Goal: Information Seeking & Learning: Learn about a topic

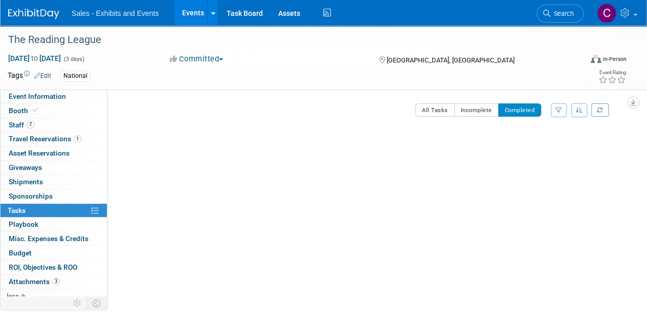
scroll to position [75, 0]
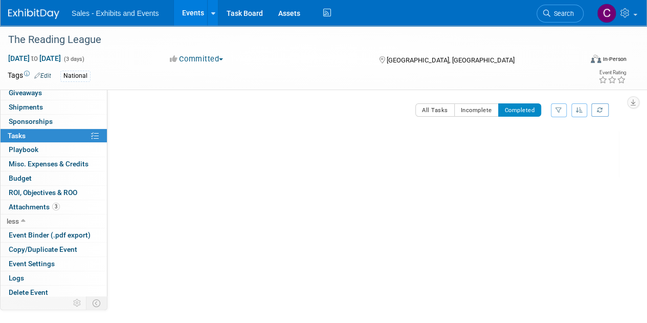
click at [190, 9] on link "Events" at bounding box center [192, 13] width 37 height 26
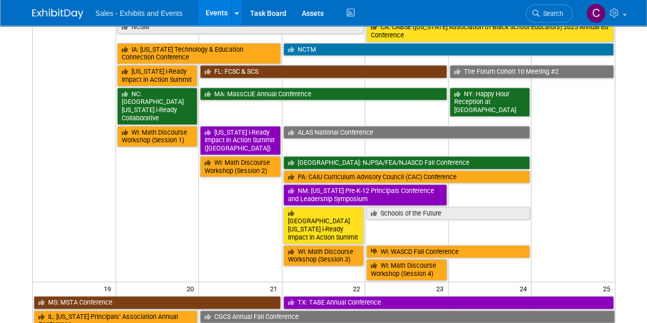
scroll to position [521, 0]
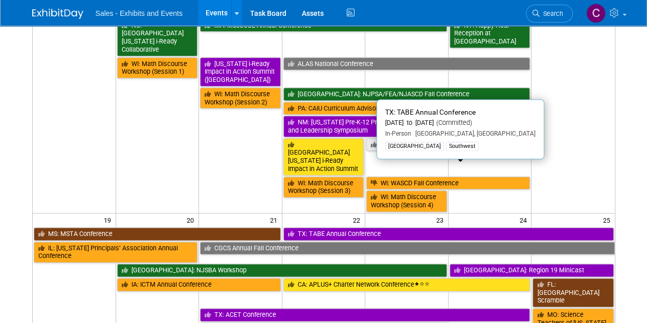
drag, startPoint x: 352, startPoint y: 166, endPoint x: 343, endPoint y: 164, distance: 9.4
click at [352, 227] on link "TX: TABE Annual Conference" at bounding box center [448, 233] width 330 height 13
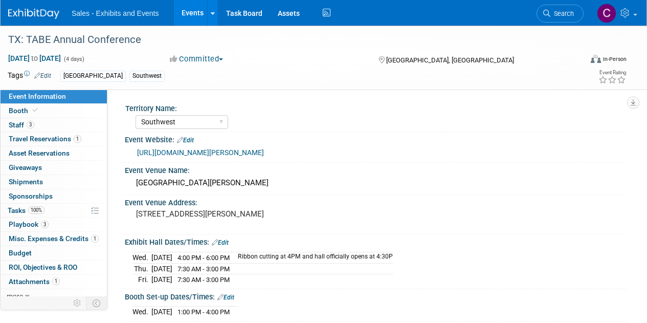
select select "Southwest"
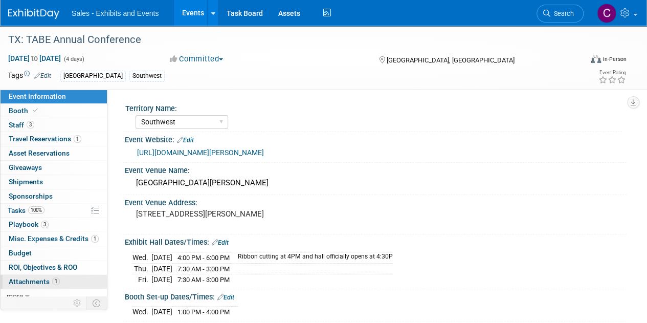
click at [38, 282] on span "Attachments 1" at bounding box center [34, 281] width 51 height 8
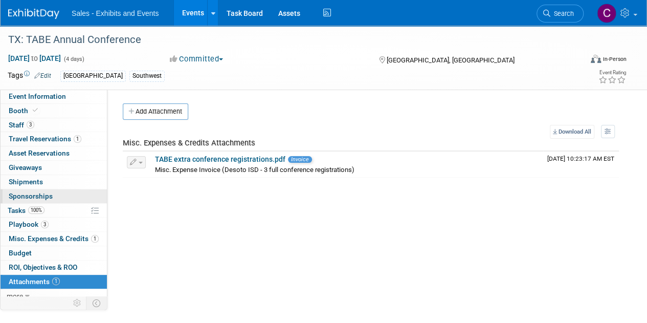
click at [14, 195] on span "Sponsorships 0" at bounding box center [31, 196] width 44 height 8
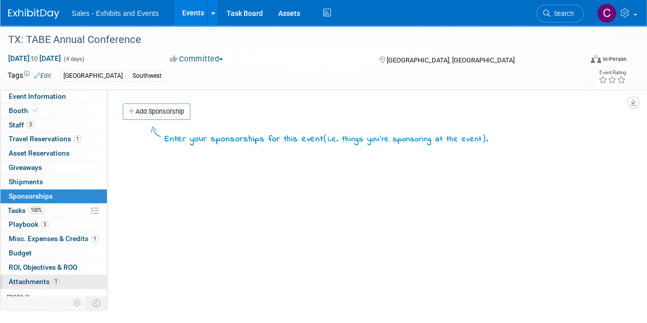
click at [34, 277] on span "Attachments 1" at bounding box center [34, 281] width 51 height 8
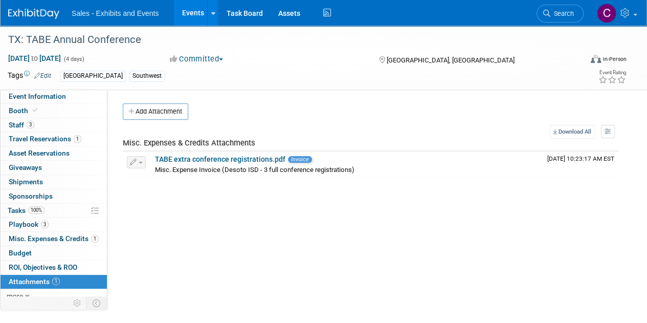
click at [192, 15] on link "Events" at bounding box center [192, 13] width 37 height 26
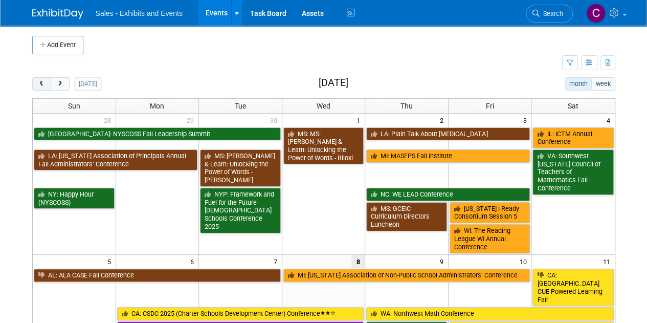
click at [37, 82] on button "prev" at bounding box center [41, 83] width 19 height 13
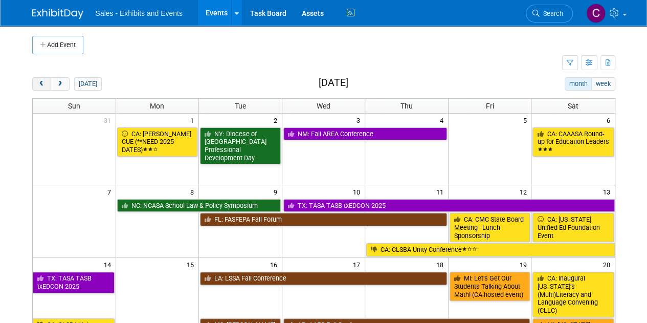
click at [37, 82] on button "prev" at bounding box center [41, 83] width 19 height 13
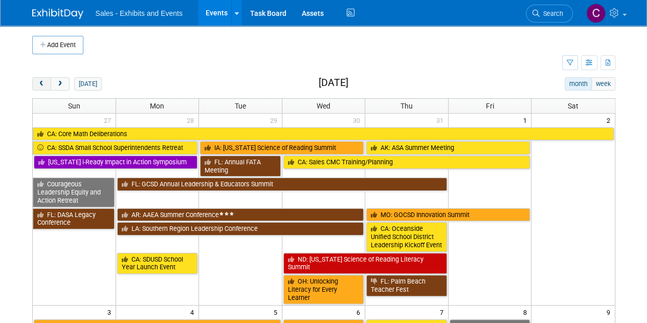
click at [37, 82] on button "prev" at bounding box center [41, 83] width 19 height 13
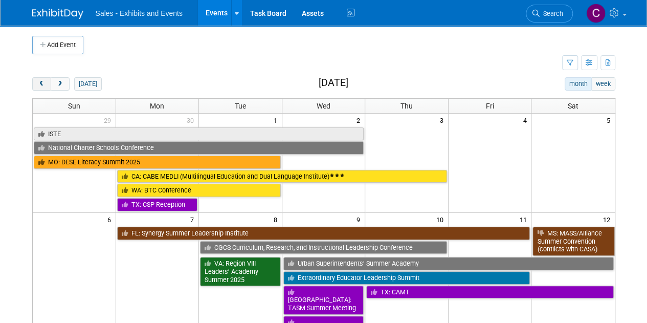
click at [37, 82] on button "prev" at bounding box center [41, 83] width 19 height 13
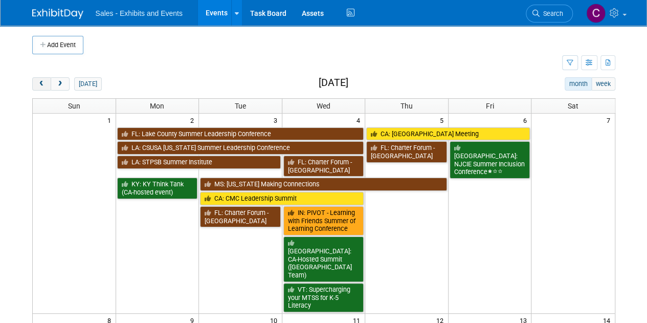
click at [37, 82] on button "prev" at bounding box center [41, 83] width 19 height 13
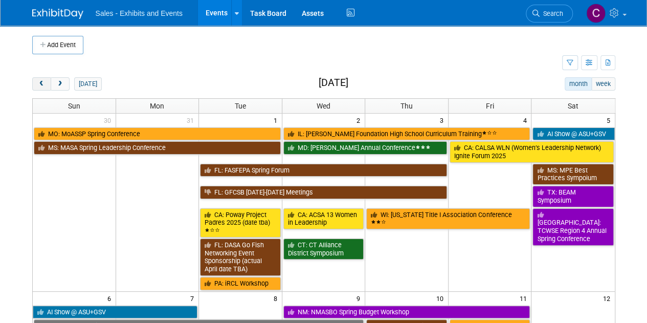
click at [37, 82] on button "prev" at bounding box center [41, 83] width 19 height 13
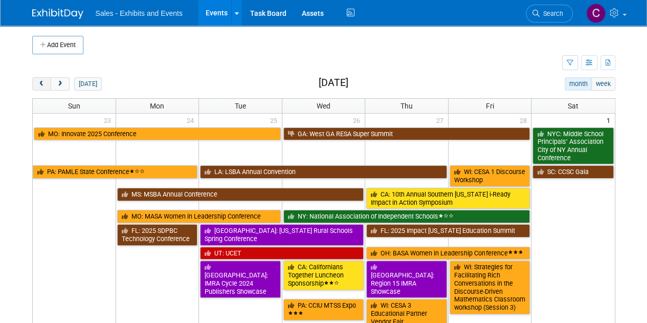
click at [37, 82] on button "prev" at bounding box center [41, 83] width 19 height 13
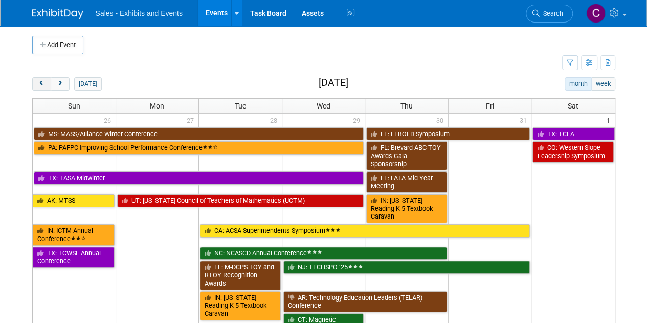
click at [37, 82] on button "prev" at bounding box center [41, 83] width 19 height 13
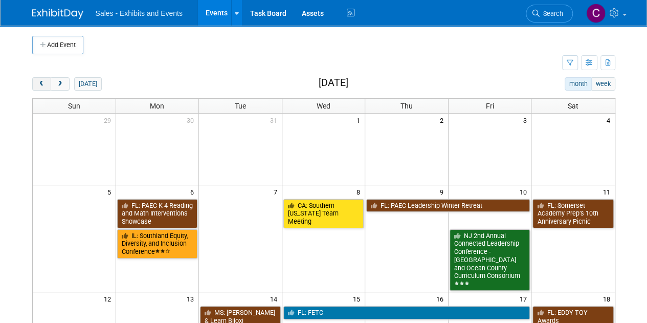
click at [37, 82] on button "prev" at bounding box center [41, 83] width 19 height 13
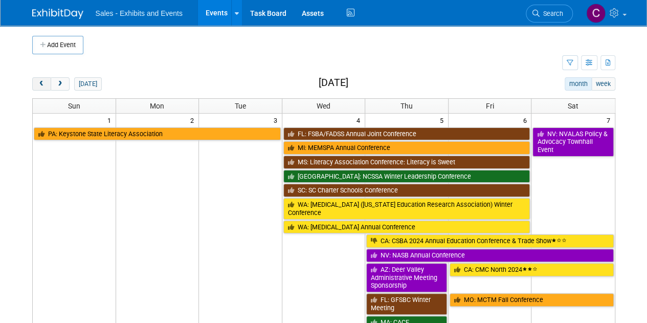
click at [37, 82] on button "prev" at bounding box center [41, 83] width 19 height 13
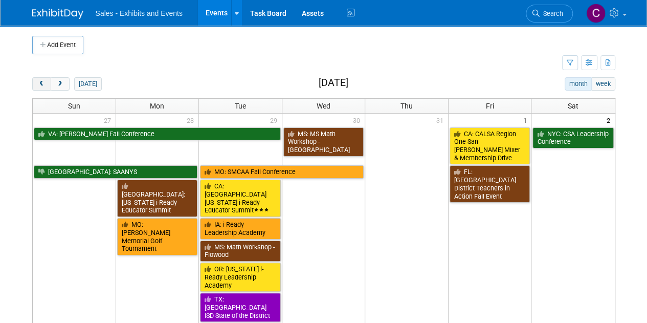
click at [37, 82] on button "prev" at bounding box center [41, 83] width 19 height 13
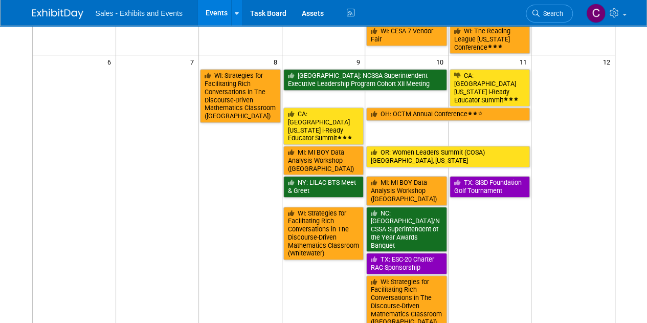
scroll to position [228, 0]
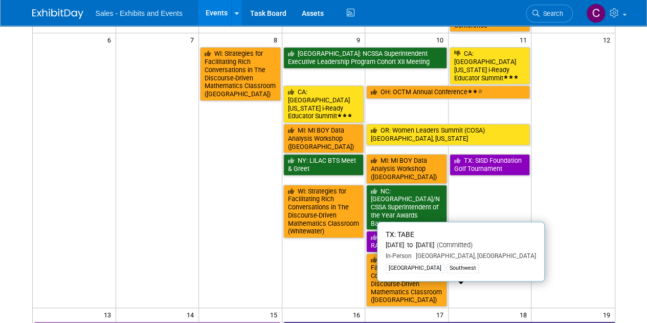
click at [359, 322] on link "TX: TABE" at bounding box center [448, 328] width 331 height 13
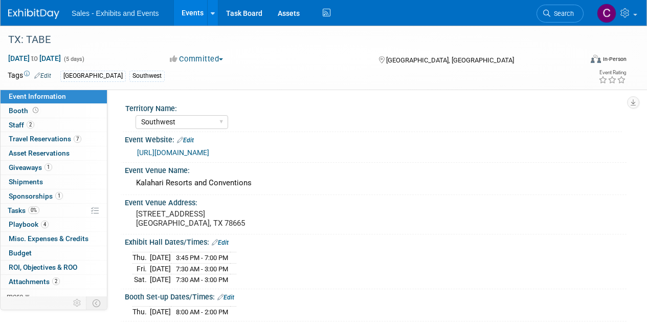
select select "Southwest"
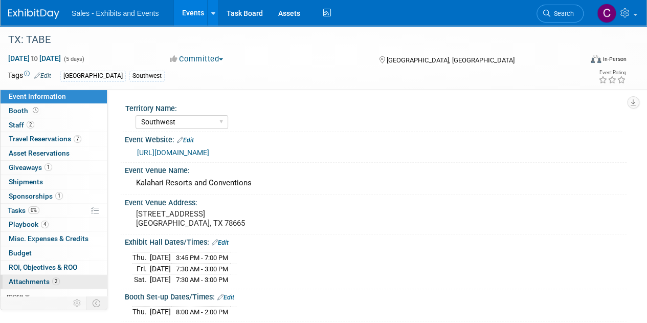
click at [12, 281] on span "Attachments 2" at bounding box center [34, 281] width 51 height 8
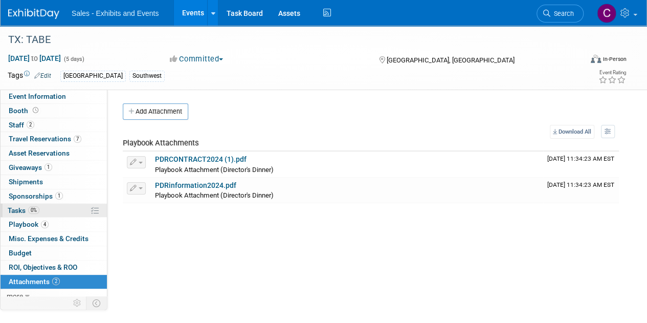
click at [18, 210] on span "Tasks 0%" at bounding box center [24, 210] width 32 height 8
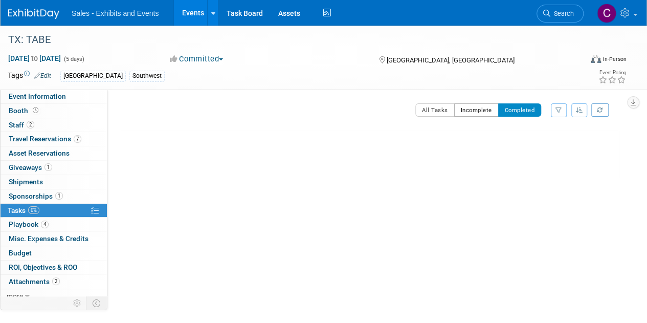
click at [479, 108] on button "Incomplete" at bounding box center [476, 109] width 44 height 13
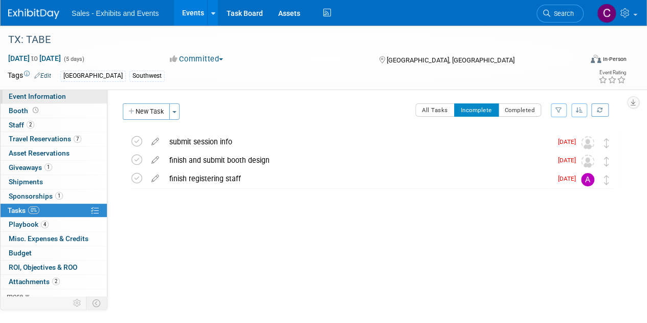
click at [16, 93] on span "Event Information" at bounding box center [37, 96] width 57 height 8
select select "Southwest"
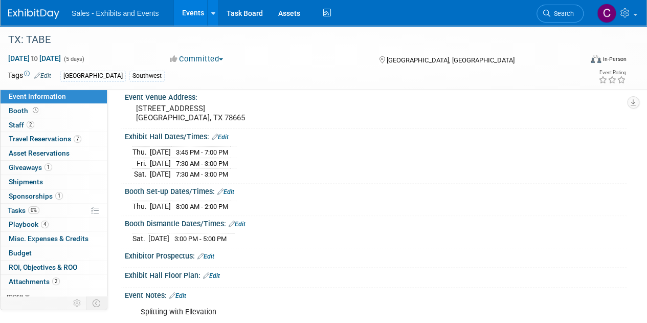
scroll to position [125, 0]
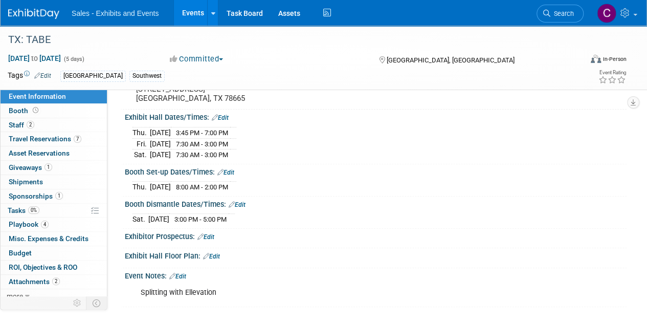
click at [190, 15] on link "Events" at bounding box center [192, 13] width 37 height 26
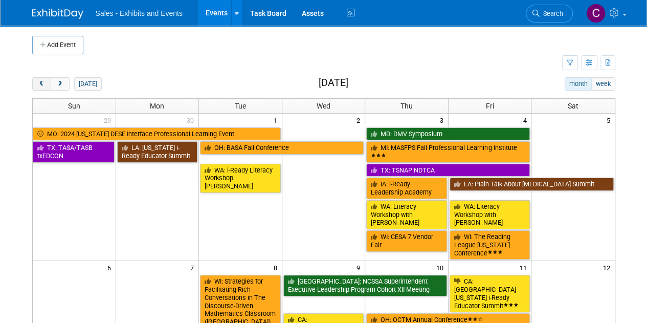
click at [39, 83] on span "prev" at bounding box center [42, 84] width 8 height 7
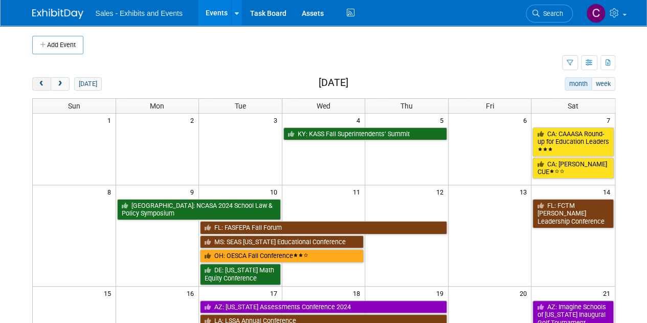
click at [39, 83] on span "prev" at bounding box center [42, 84] width 8 height 7
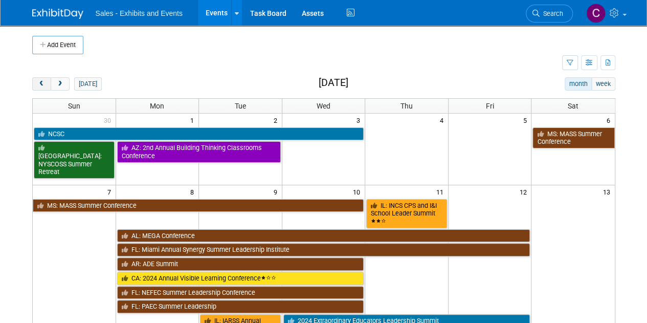
click at [39, 83] on span "prev" at bounding box center [42, 84] width 8 height 7
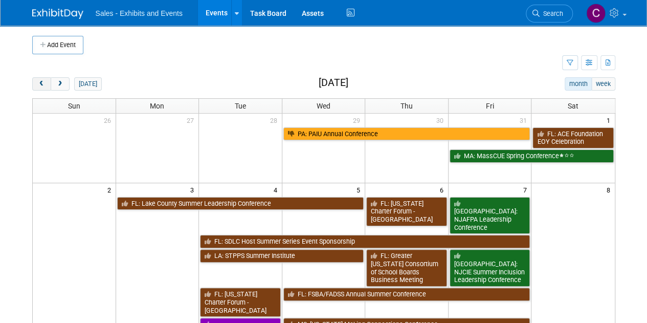
click at [39, 83] on span "prev" at bounding box center [42, 84] width 8 height 7
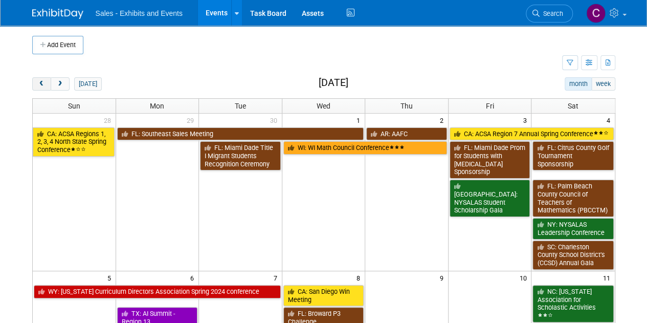
click at [39, 83] on span "prev" at bounding box center [42, 84] width 8 height 7
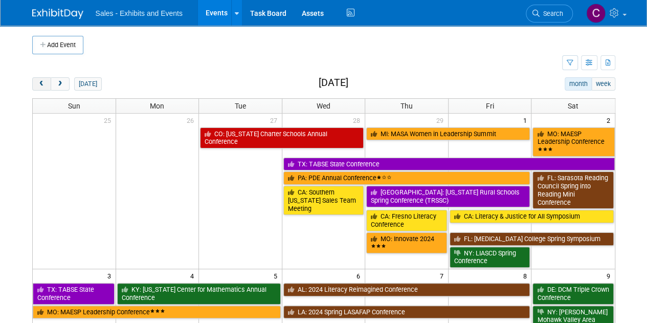
click at [39, 83] on span "prev" at bounding box center [42, 84] width 8 height 7
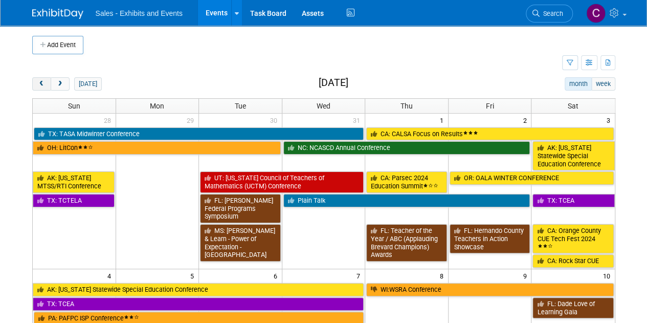
click at [39, 83] on span "prev" at bounding box center [42, 84] width 8 height 7
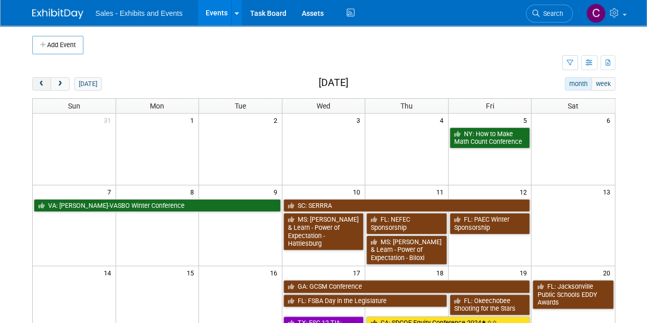
click at [39, 83] on span "prev" at bounding box center [42, 84] width 8 height 7
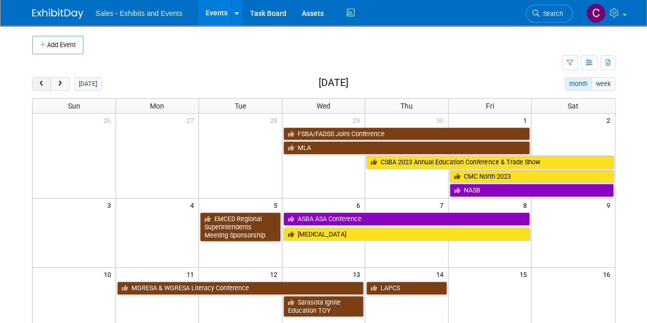
click at [39, 83] on span "prev" at bounding box center [42, 84] width 8 height 7
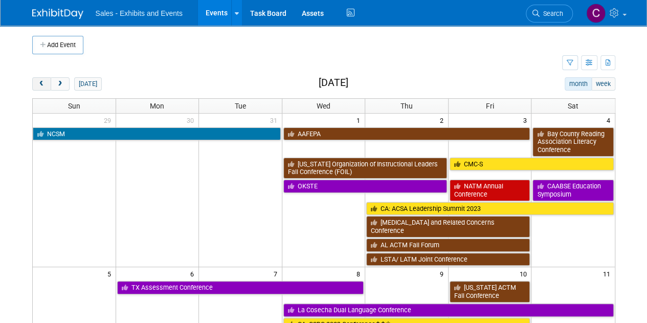
click at [39, 83] on span "prev" at bounding box center [42, 84] width 8 height 7
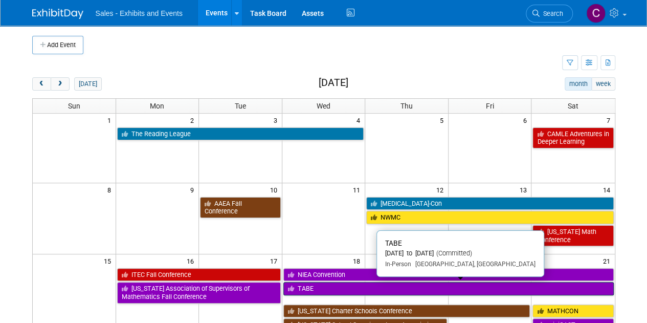
click at [314, 286] on link "TABE" at bounding box center [448, 288] width 330 height 13
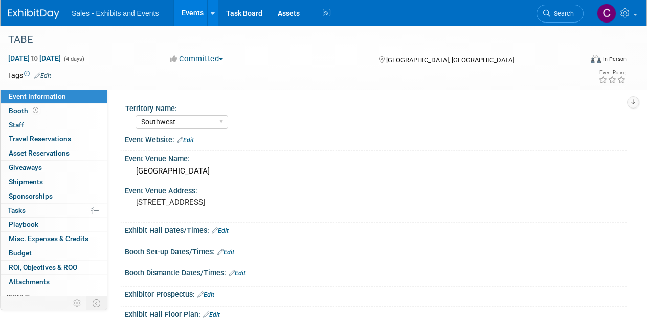
select select "Southwest"
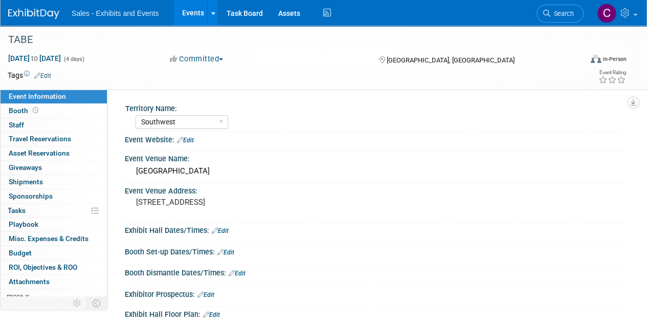
click at [185, 9] on link "Events" at bounding box center [192, 13] width 37 height 26
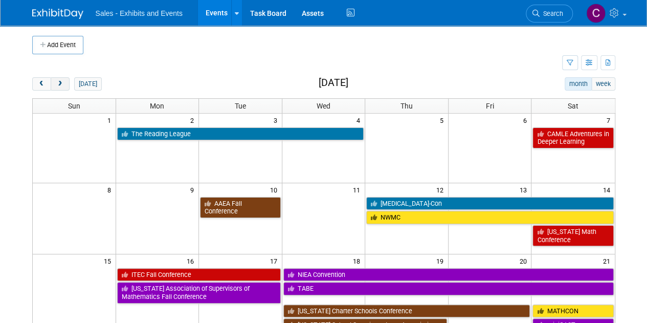
click at [60, 84] on span "next" at bounding box center [60, 84] width 8 height 7
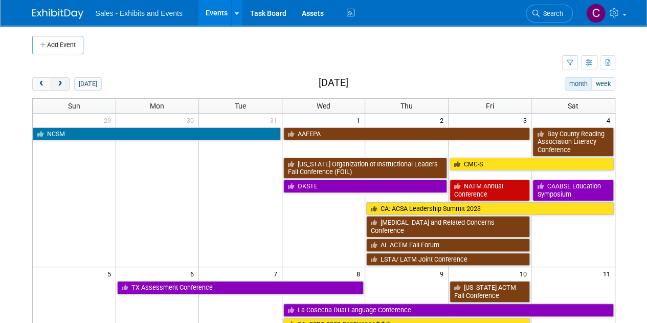
click at [60, 84] on span "next" at bounding box center [60, 84] width 8 height 7
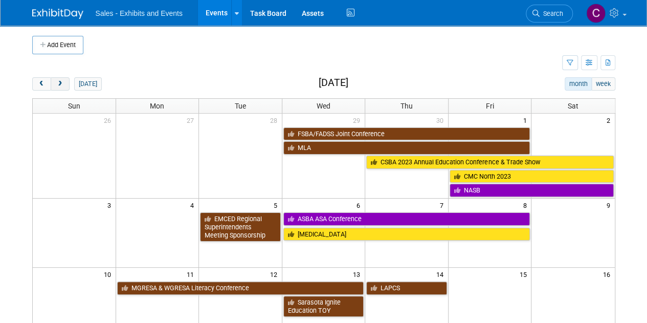
click at [60, 84] on span "next" at bounding box center [60, 84] width 8 height 7
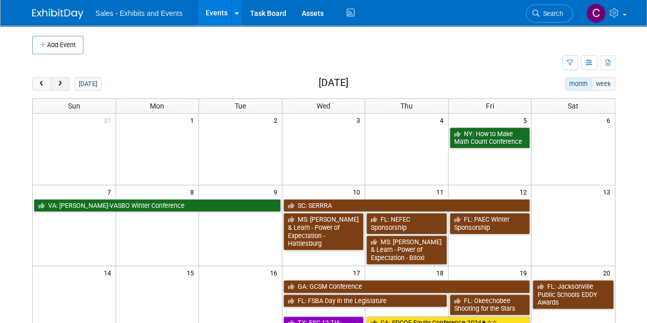
click at [60, 84] on span "next" at bounding box center [60, 84] width 8 height 7
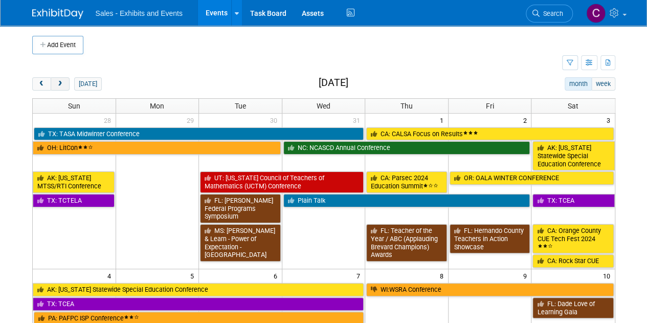
click at [60, 84] on span "next" at bounding box center [60, 84] width 8 height 7
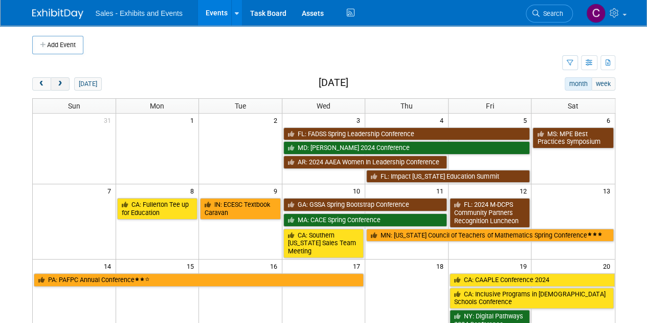
click at [60, 84] on span "next" at bounding box center [60, 84] width 8 height 7
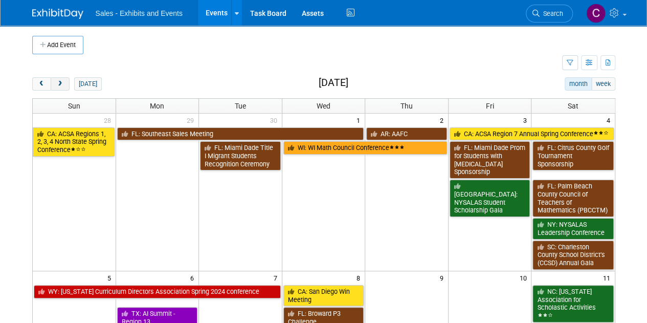
click at [57, 82] on span "next" at bounding box center [60, 84] width 8 height 7
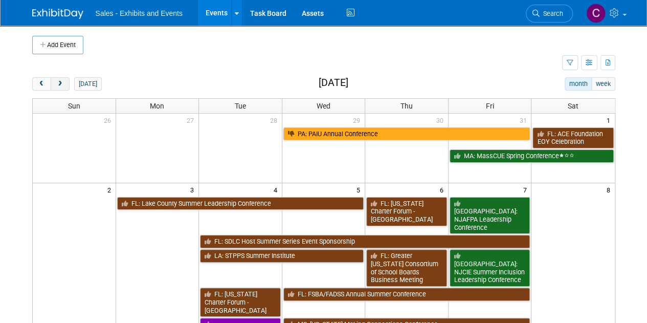
click at [57, 82] on span "next" at bounding box center [60, 84] width 8 height 7
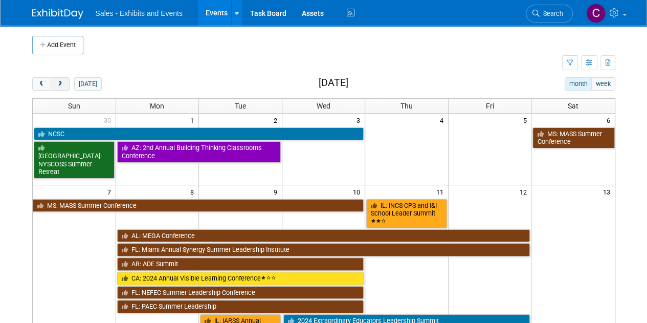
click at [57, 82] on span "next" at bounding box center [60, 84] width 8 height 7
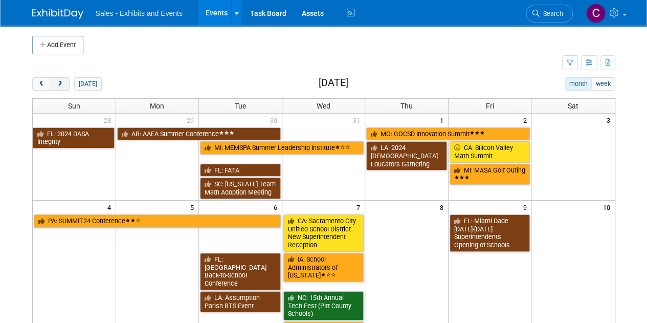
click at [57, 82] on span "next" at bounding box center [60, 84] width 8 height 7
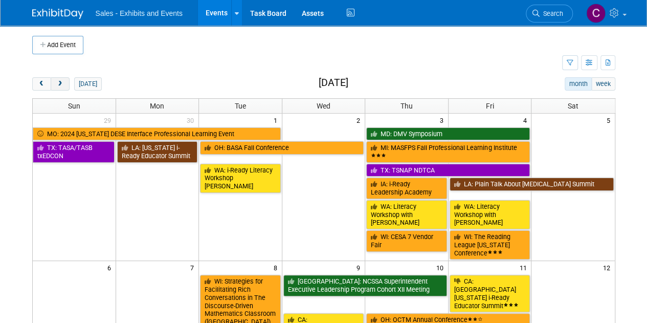
click at [57, 82] on span "next" at bounding box center [60, 84] width 8 height 7
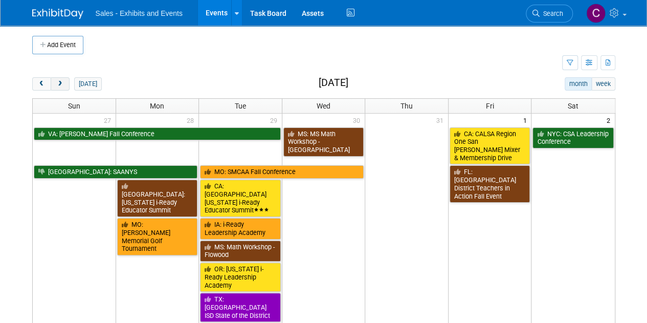
click at [57, 82] on span "next" at bounding box center [60, 84] width 8 height 7
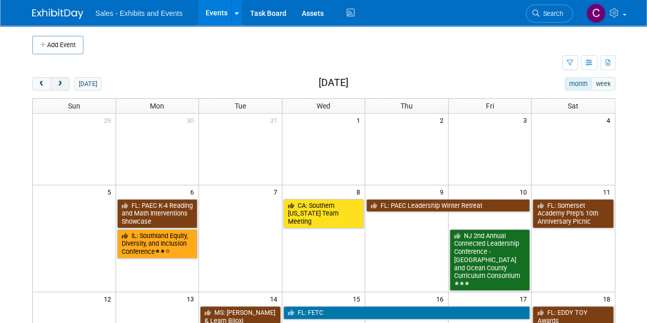
click at [57, 82] on span "next" at bounding box center [60, 84] width 8 height 7
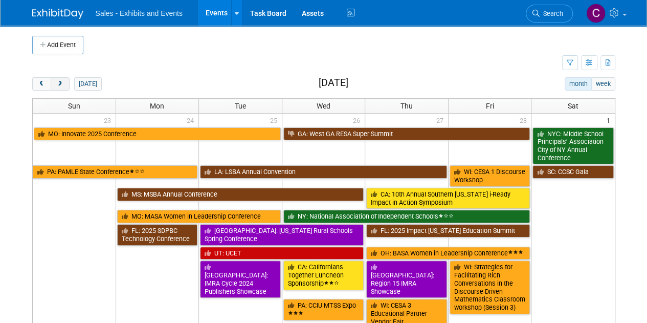
click at [57, 82] on span "next" at bounding box center [60, 84] width 8 height 7
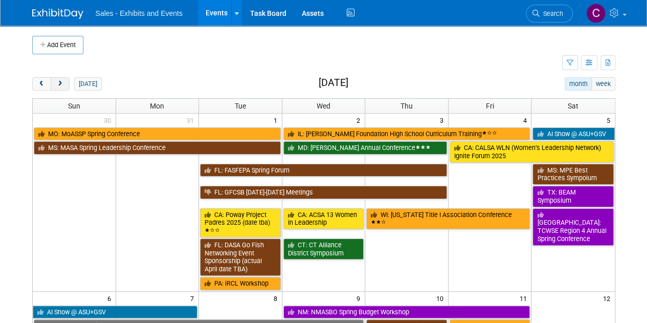
click at [57, 82] on span "next" at bounding box center [60, 84] width 8 height 7
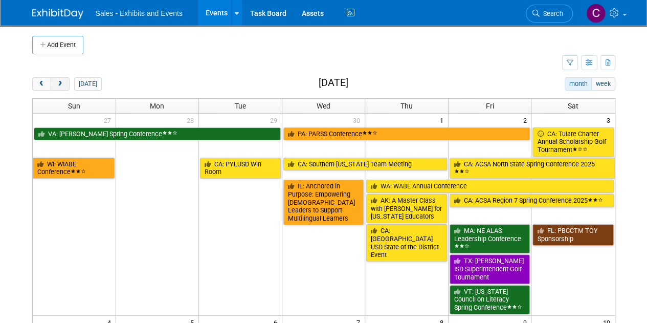
click at [57, 82] on span "next" at bounding box center [60, 84] width 8 height 7
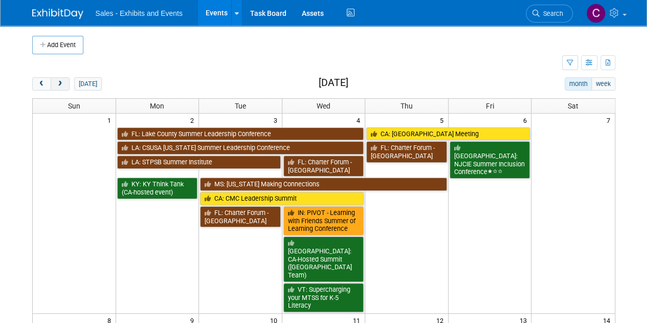
click at [57, 82] on span "next" at bounding box center [60, 84] width 8 height 7
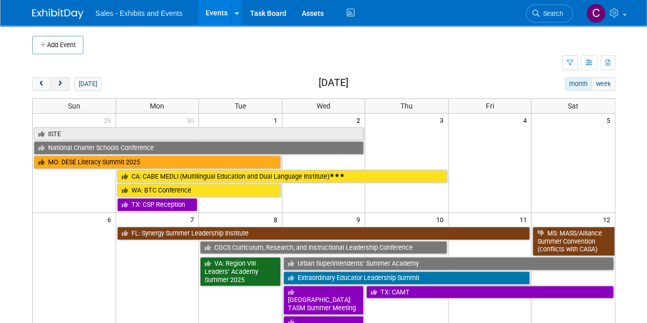
click at [57, 82] on span "next" at bounding box center [60, 84] width 8 height 7
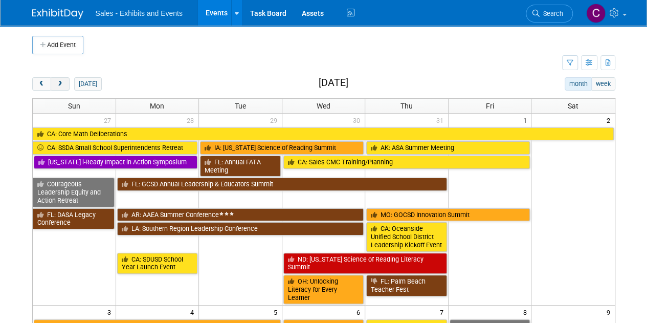
click at [57, 82] on span "next" at bounding box center [60, 84] width 8 height 7
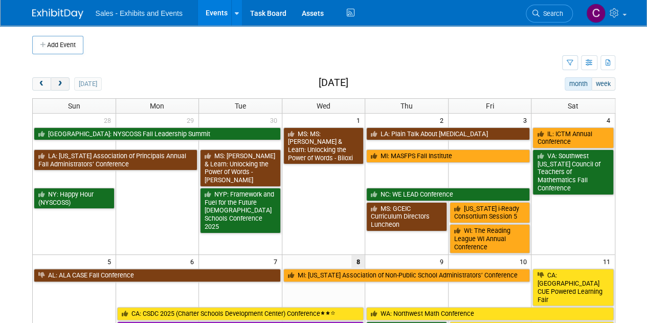
click at [57, 82] on span "next" at bounding box center [60, 84] width 8 height 7
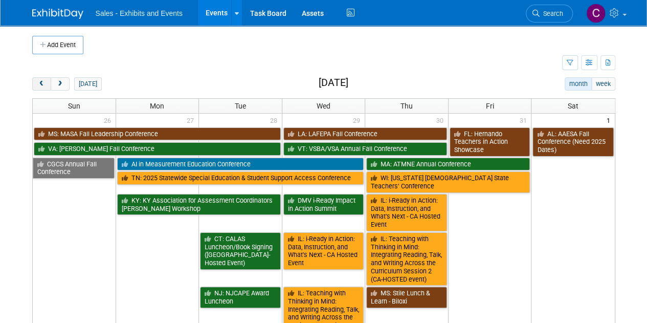
click at [48, 83] on button "prev" at bounding box center [41, 83] width 19 height 13
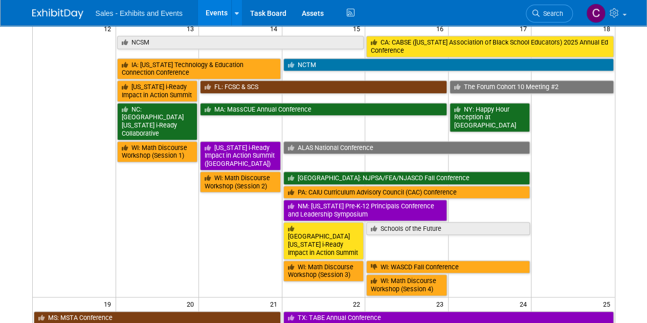
scroll to position [438, 0]
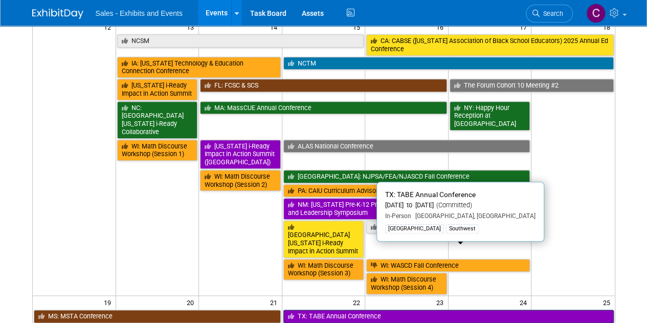
click at [328, 309] on link "TX: TABE Annual Conference" at bounding box center [448, 315] width 330 height 13
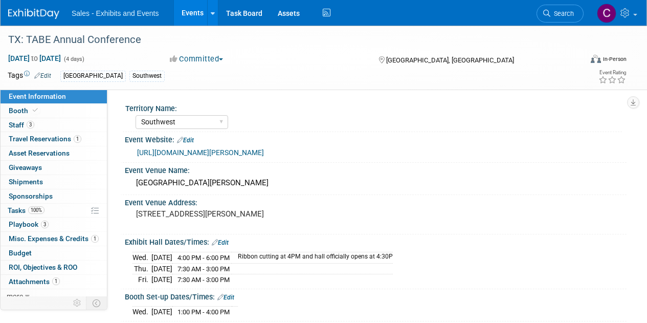
select select "Southwest"
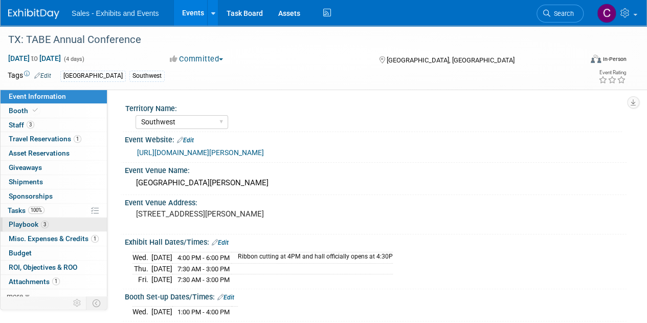
click at [17, 225] on span "Playbook 3" at bounding box center [29, 224] width 40 height 8
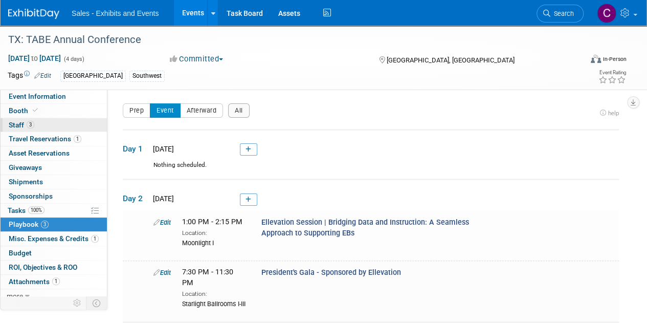
click at [11, 125] on span "Staff 3" at bounding box center [22, 125] width 26 height 8
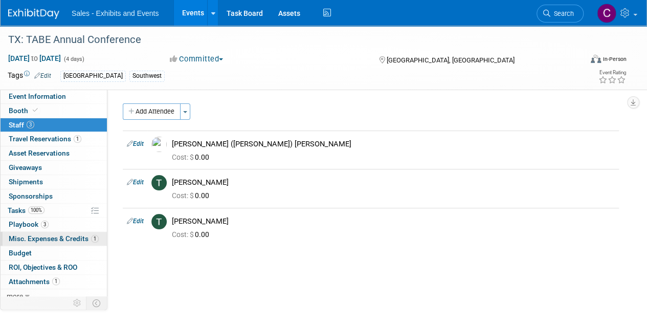
click at [47, 235] on span "Misc. Expenses & Credits 1" at bounding box center [54, 238] width 90 height 8
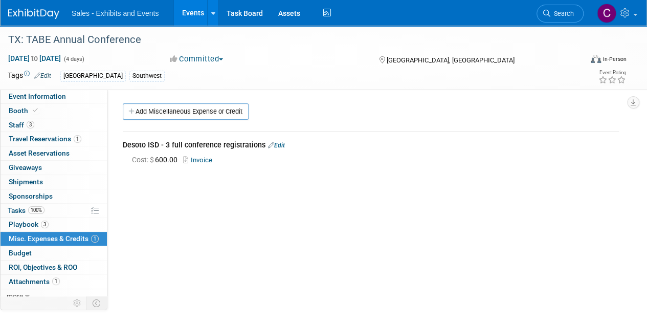
click at [205, 162] on link "Invoice" at bounding box center [199, 160] width 33 height 8
click at [42, 280] on span "Attachments 1" at bounding box center [34, 281] width 51 height 8
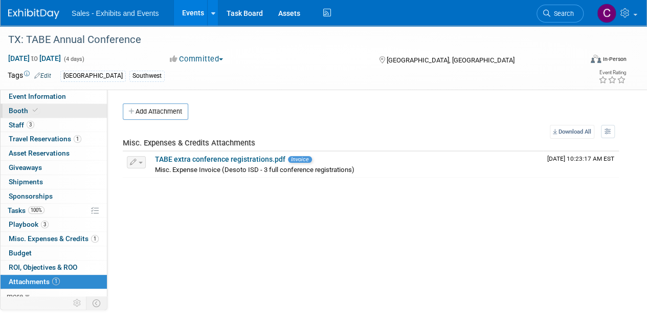
click at [16, 110] on span "Booth" at bounding box center [24, 110] width 31 height 8
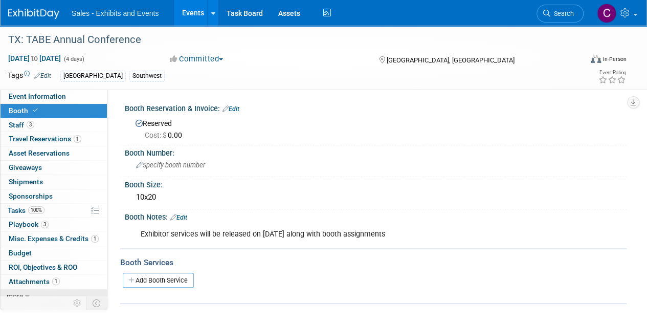
click at [12, 294] on span "more" at bounding box center [15, 296] width 16 height 8
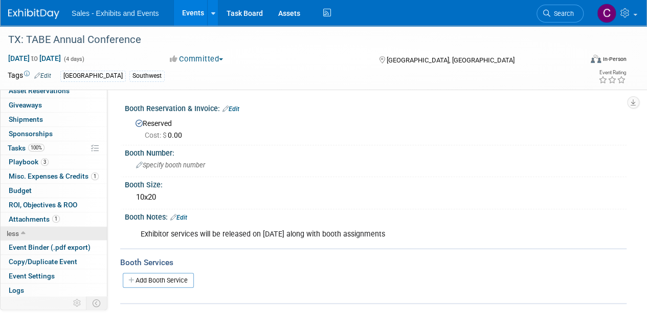
scroll to position [75, 0]
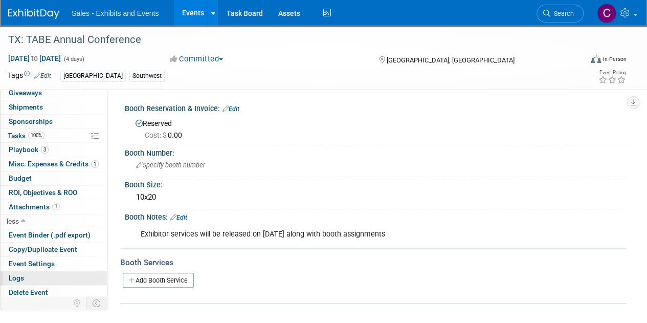
click at [14, 277] on span "Logs" at bounding box center [16, 278] width 15 height 8
